Goal: Transaction & Acquisition: Obtain resource

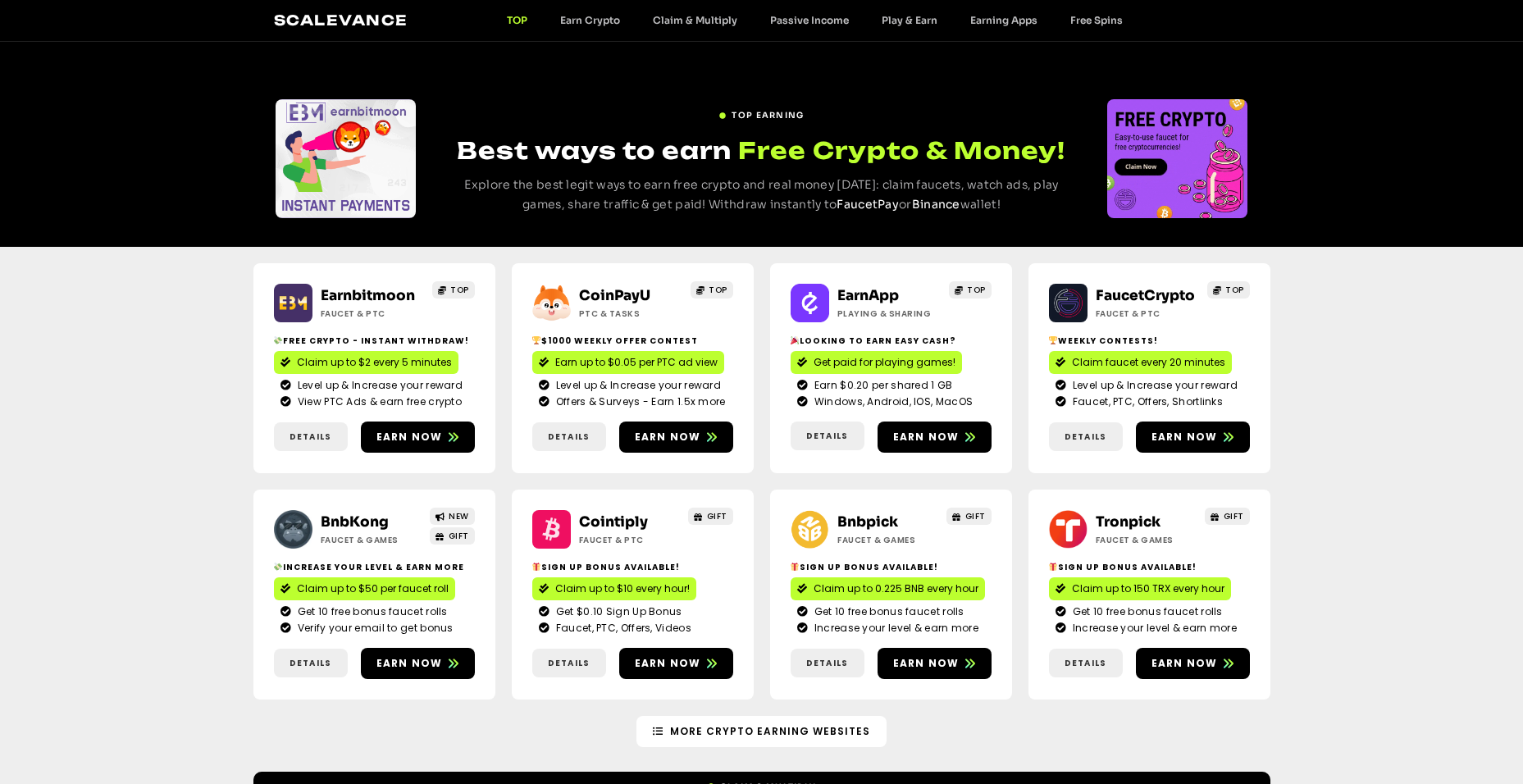
click at [202, 342] on div "Earnbitmoon Faucet & PTC TOP Free crypto - Instant withdraw! Claim up to $2 eve…" at bounding box center [762, 481] width 1523 height 469
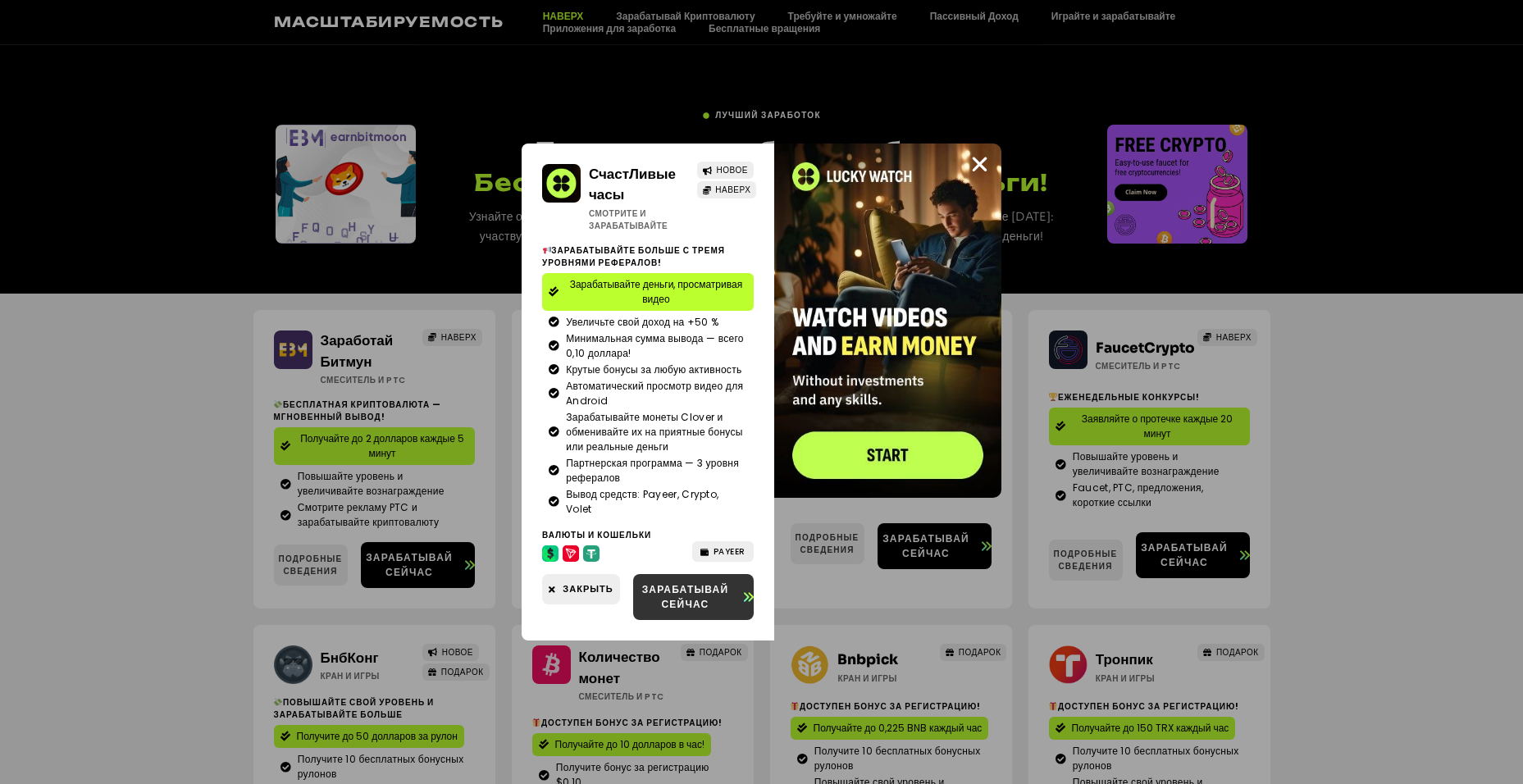
click at [692, 599] on span "Зарабатывай сейчас" at bounding box center [685, 597] width 104 height 29
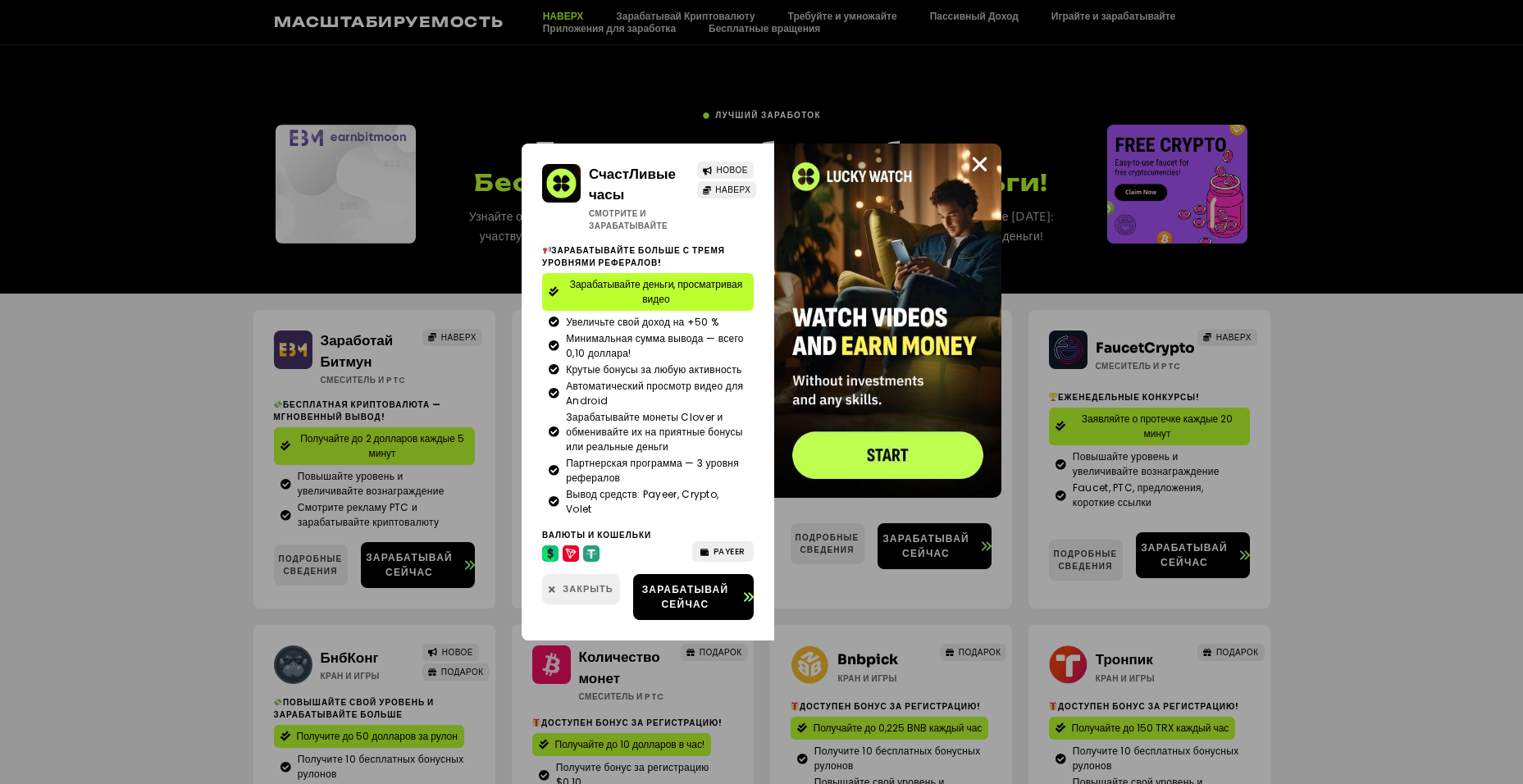
click at [584, 589] on span "Закрыть" at bounding box center [587, 589] width 50 height 14
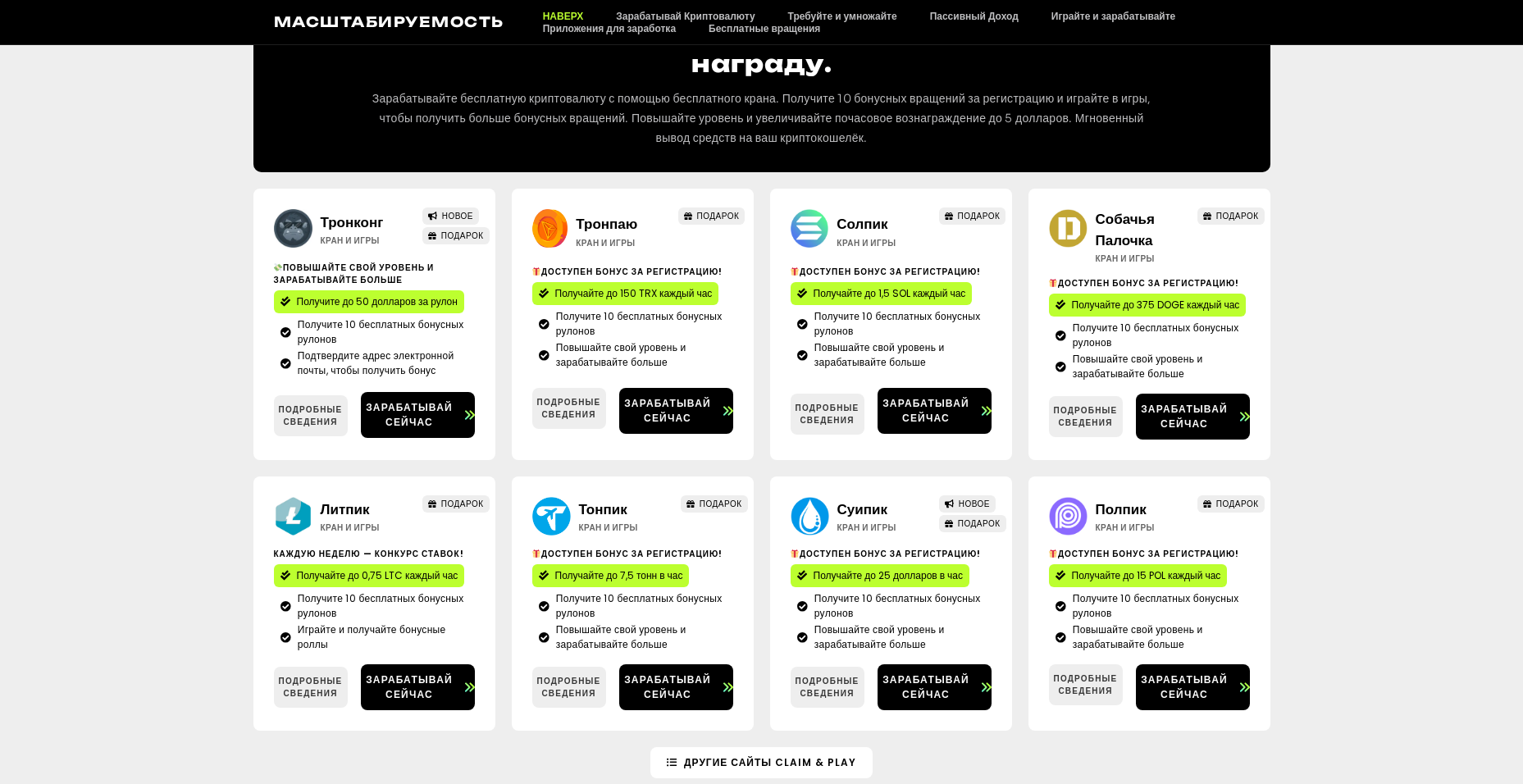
scroll to position [984, 0]
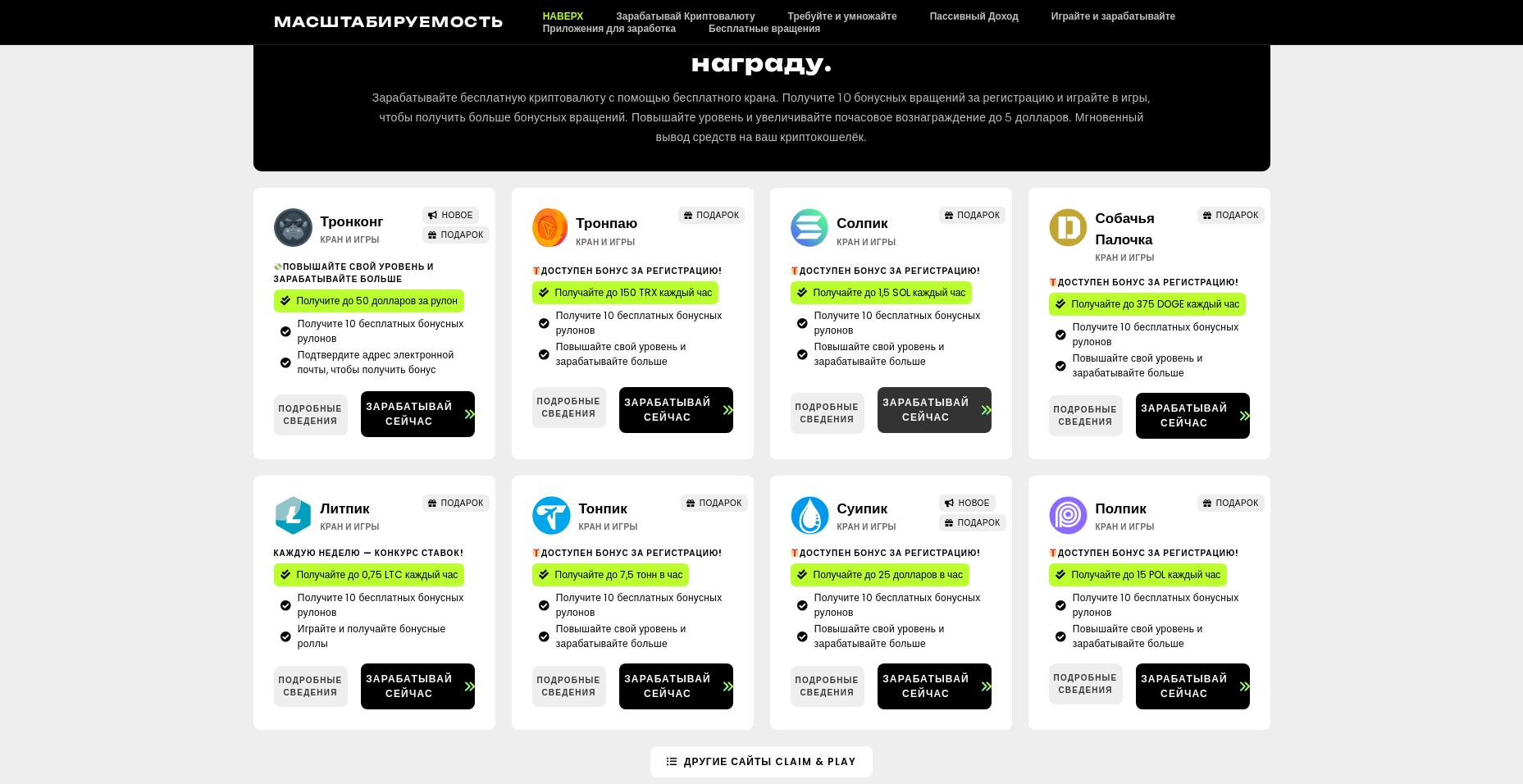
click at [920, 405] on span "Зарабатывай сейчас" at bounding box center [926, 409] width 98 height 29
